Goal: Find specific page/section: Find specific page/section

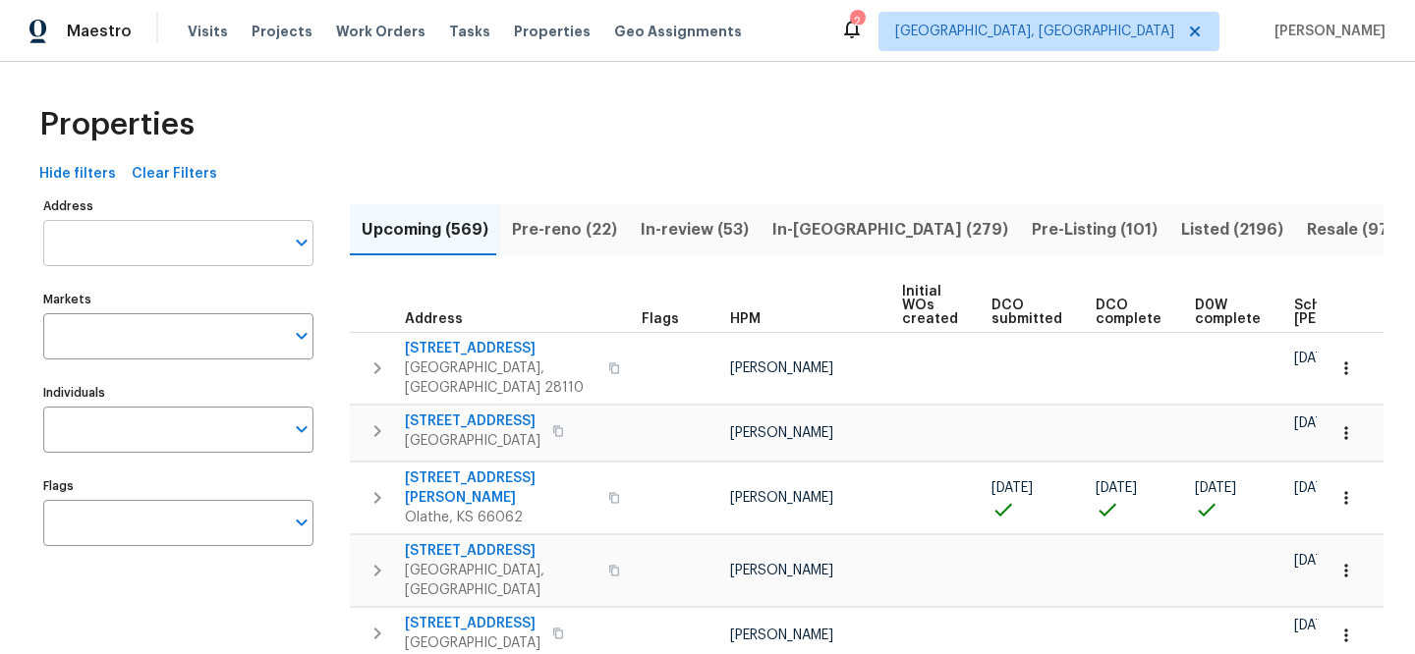
click at [169, 238] on input "Address" at bounding box center [163, 243] width 241 height 46
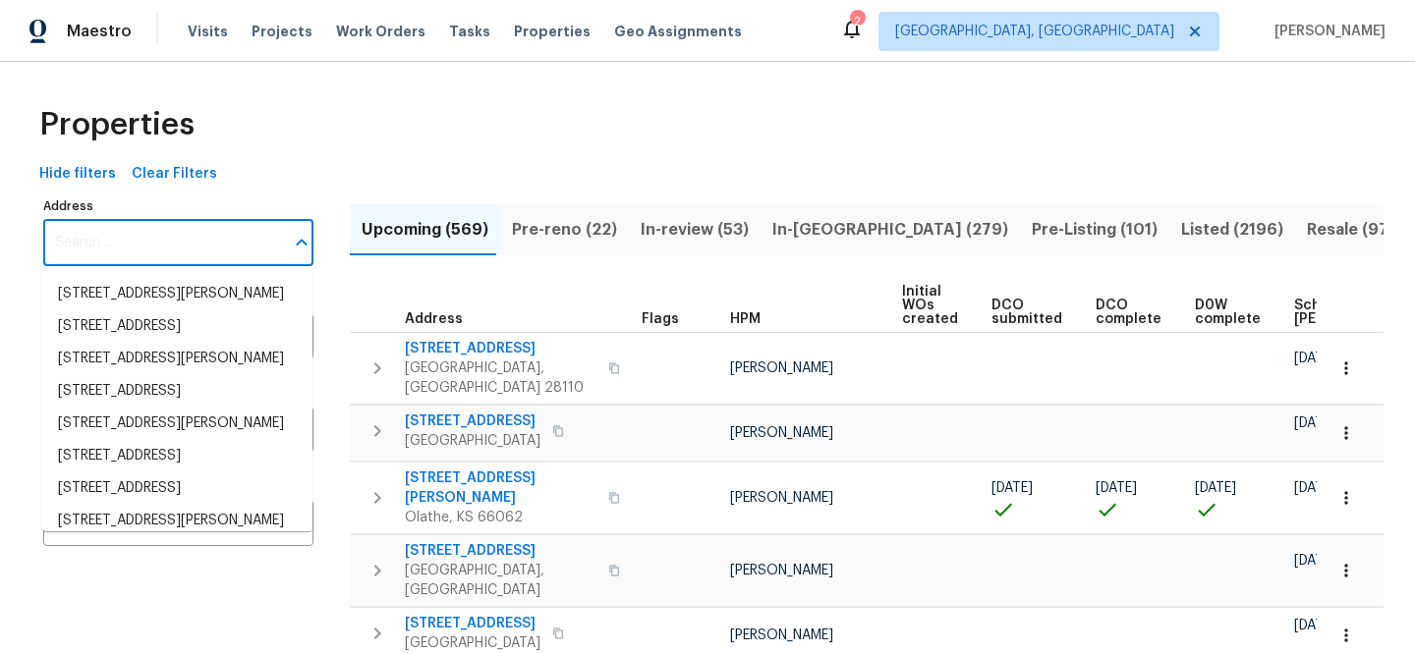
paste input "[STREET_ADDRESS]"
type input "[STREET_ADDRESS]"
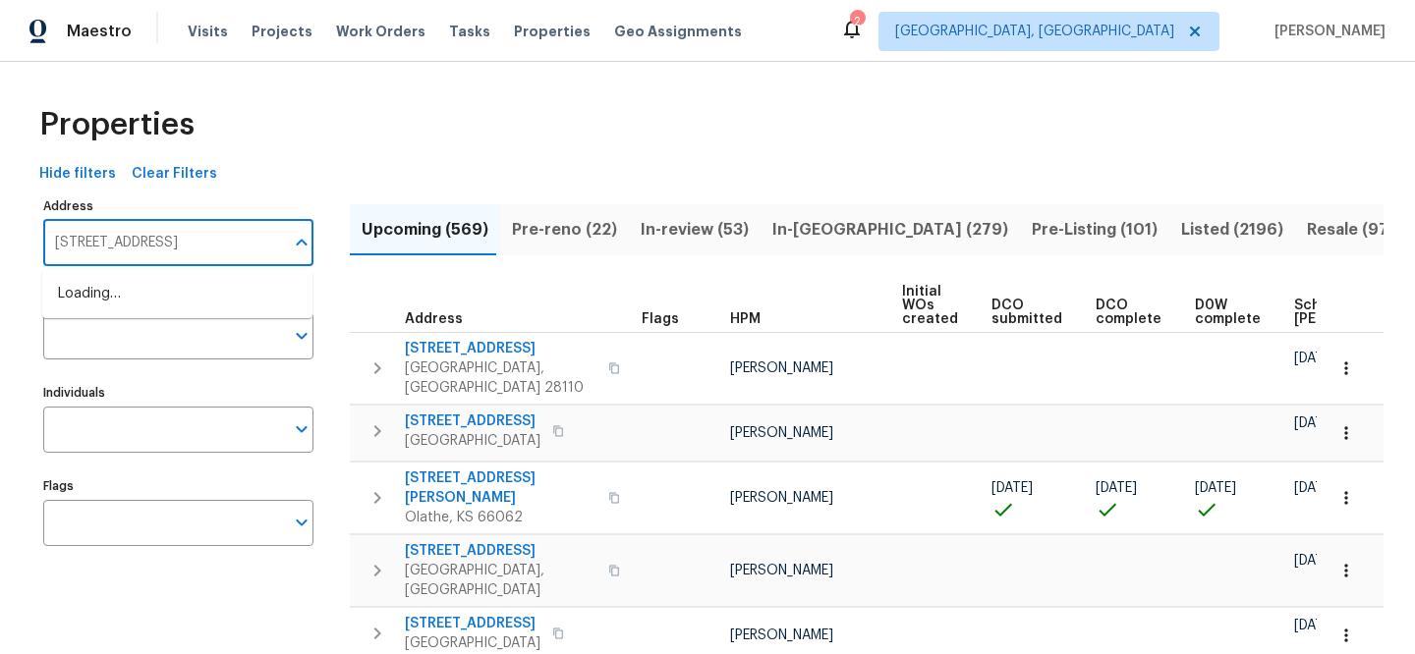
scroll to position [0, 36]
click at [185, 285] on li "13058 Princeton Dr Victorville CA 92392" at bounding box center [177, 294] width 270 height 32
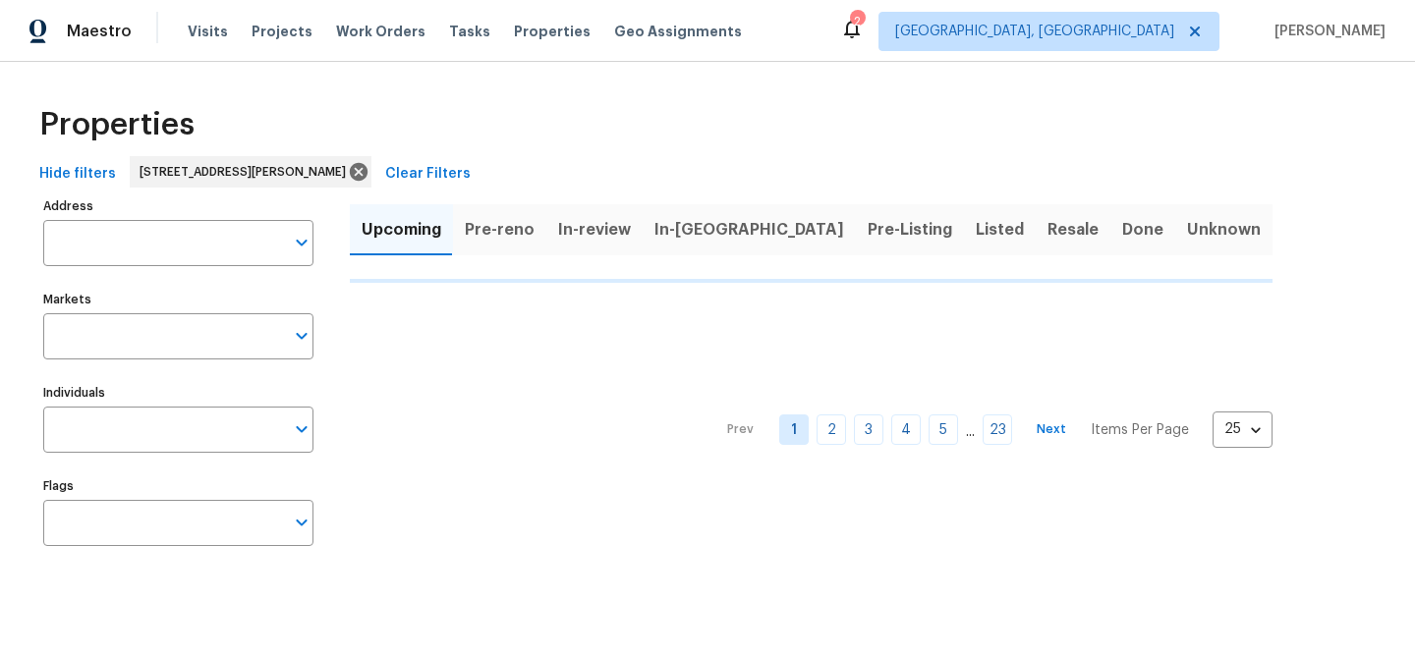
type input "13058 Princeton Dr Victorville CA 92392"
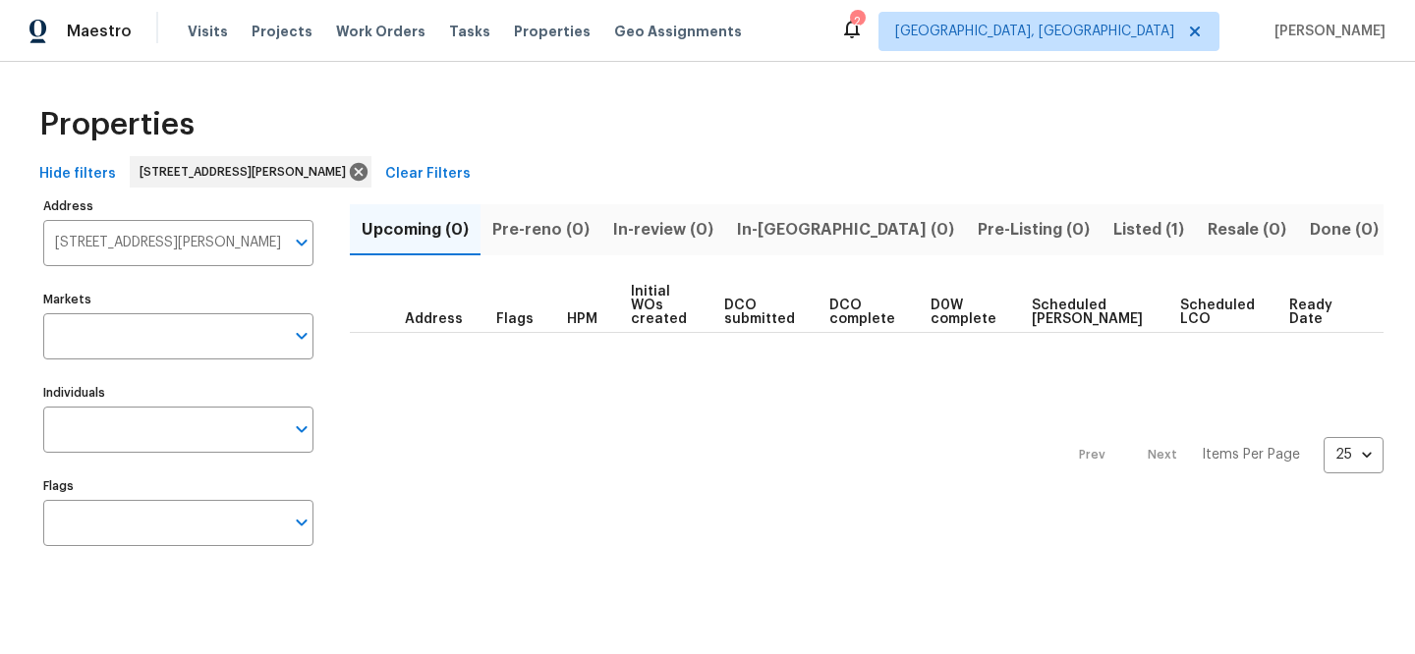
click at [1113, 225] on span "Listed (1)" at bounding box center [1148, 230] width 71 height 28
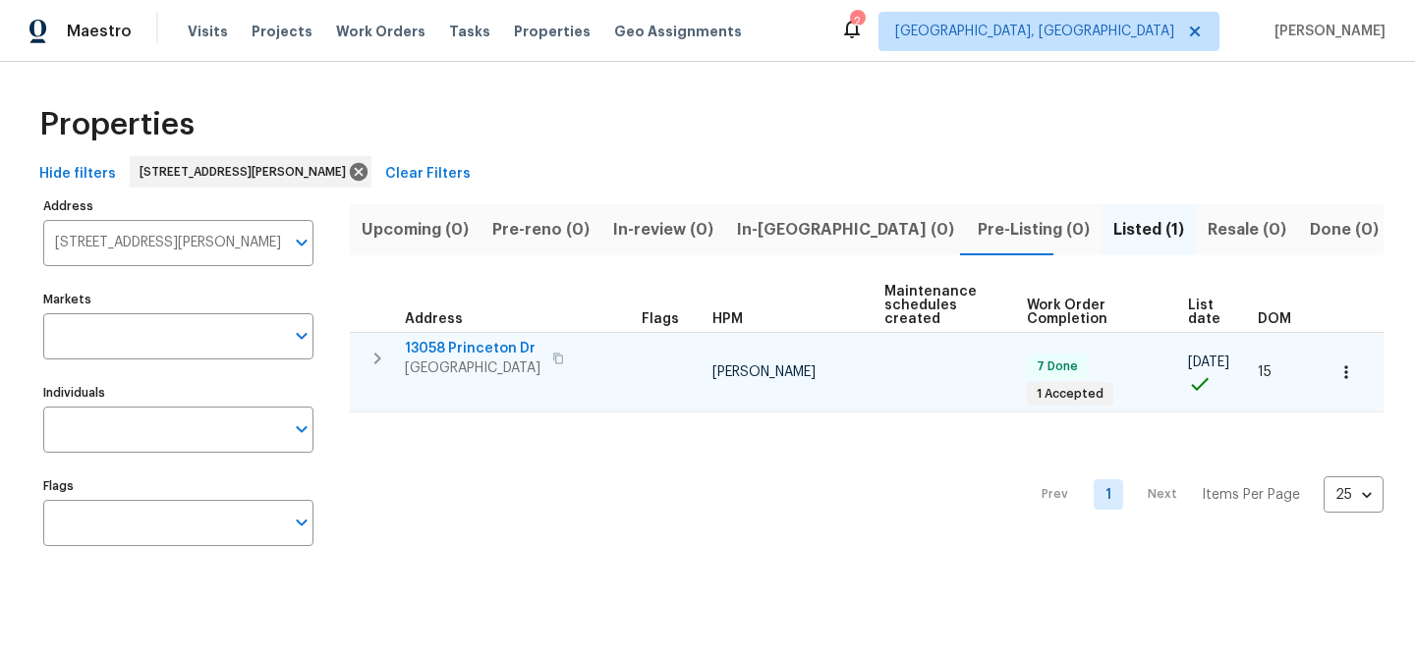
click at [493, 341] on span "13058 Princeton Dr" at bounding box center [473, 349] width 136 height 20
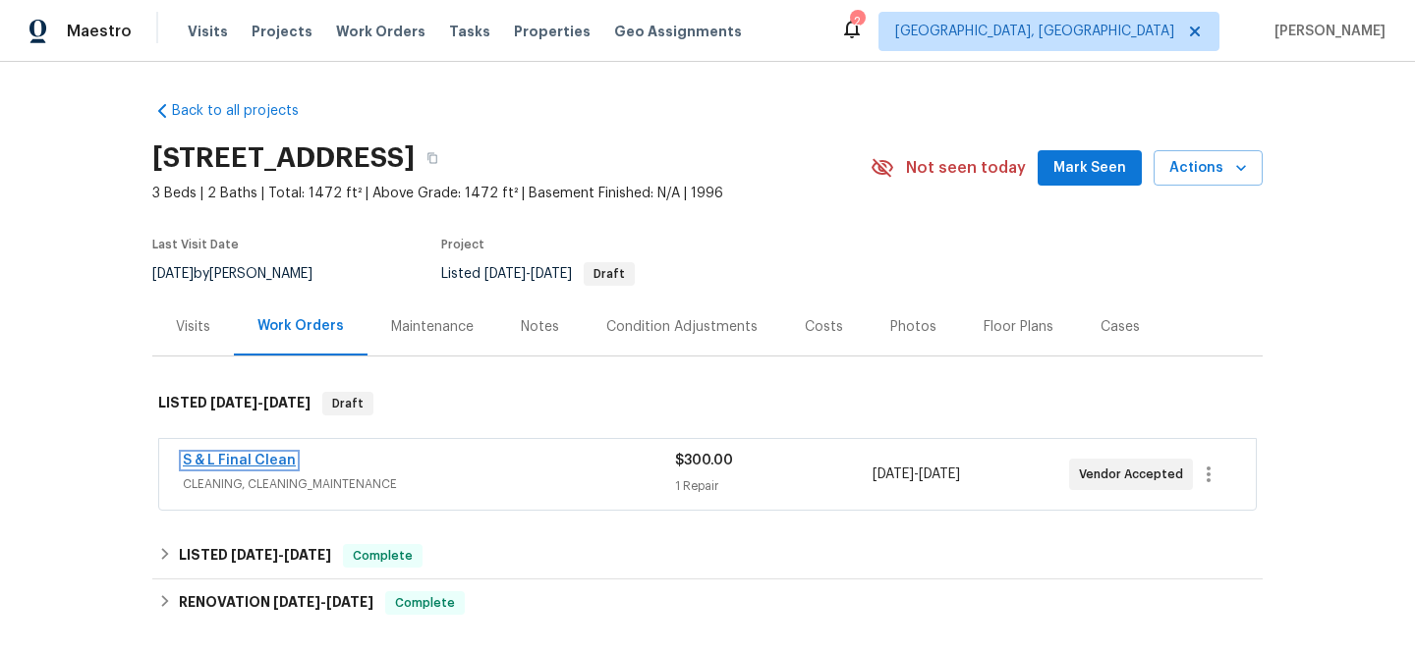
click at [256, 456] on link "S & L Final Clean" at bounding box center [239, 461] width 113 height 14
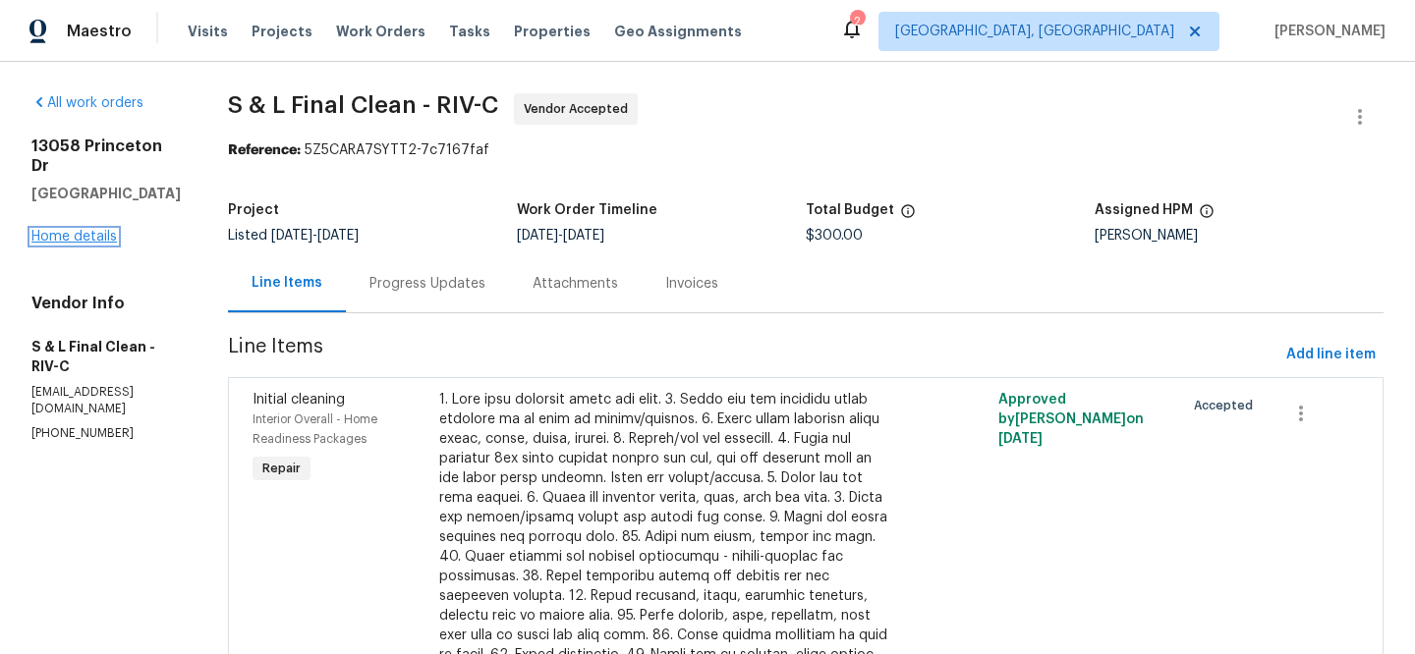
click at [83, 244] on link "Home details" at bounding box center [73, 237] width 85 height 14
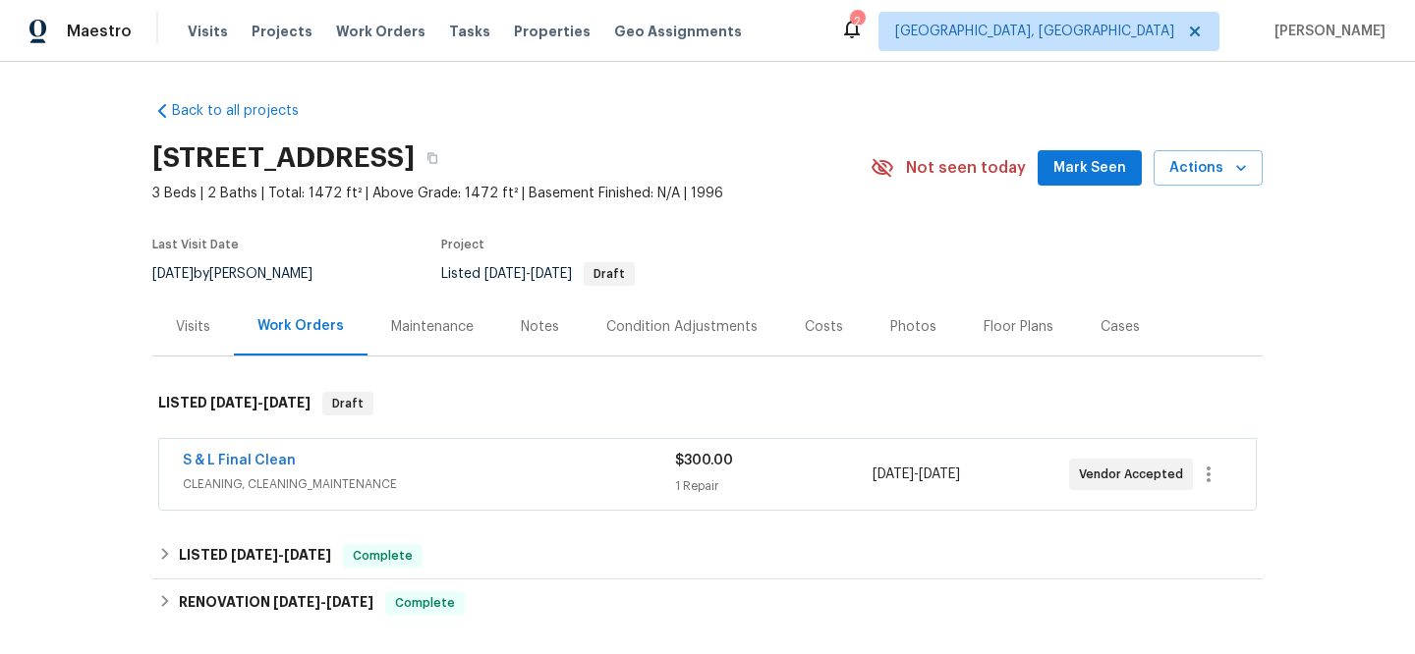
click at [176, 324] on div "Visits" at bounding box center [193, 327] width 34 height 20
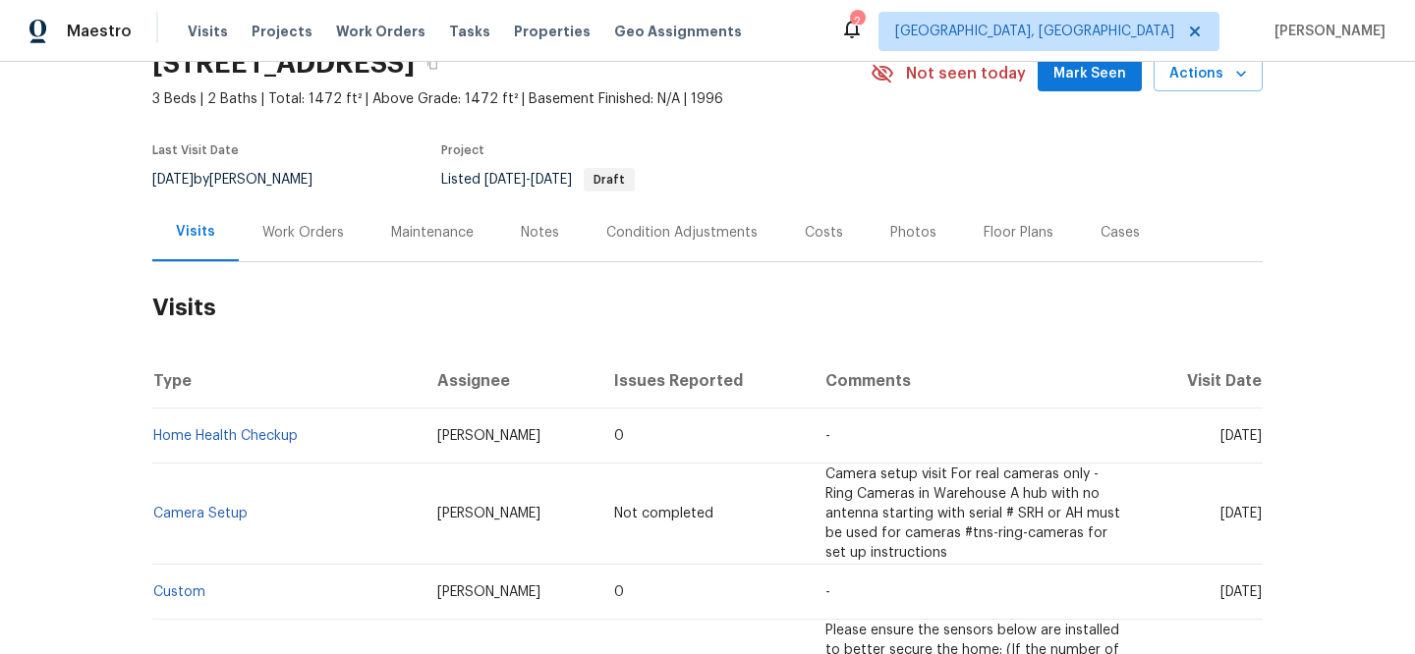
scroll to position [155, 0]
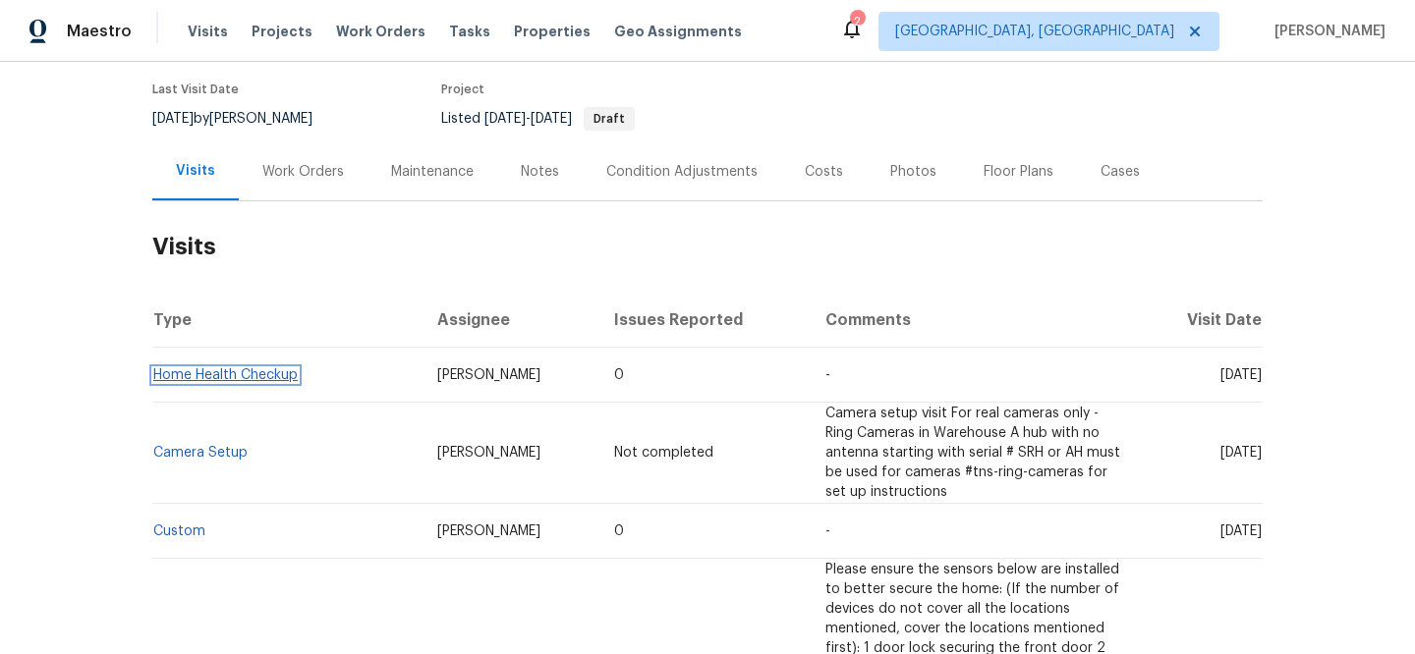
click at [237, 369] on link "Home Health Checkup" at bounding box center [225, 375] width 144 height 14
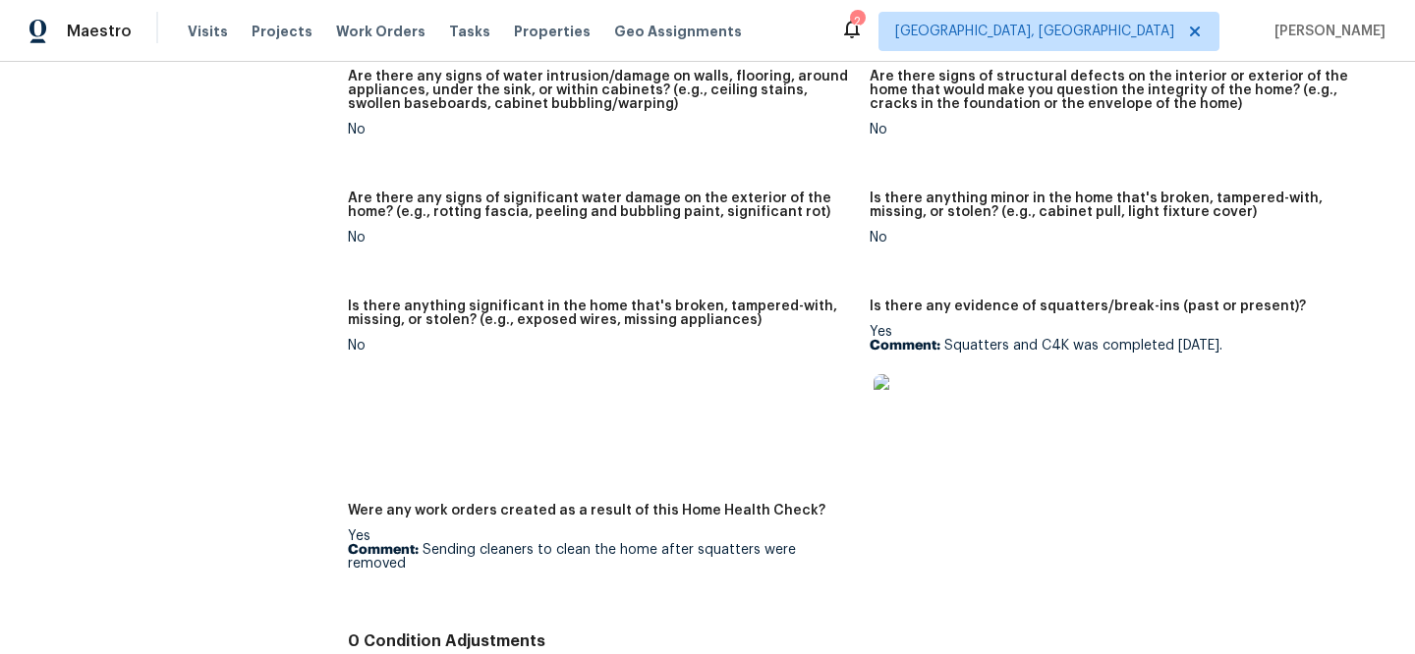
scroll to position [1502, 0]
